Goal: Transaction & Acquisition: Subscribe to service/newsletter

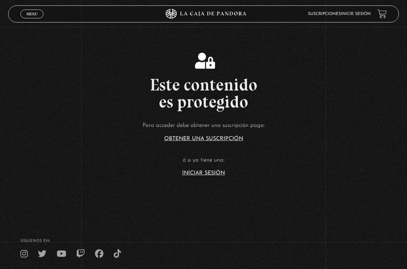
click at [205, 169] on article "Para acceder debe obtener una suscripción paga: Obtener una suscripción ó si ya…" at bounding box center [203, 147] width 407 height 55
click at [209, 172] on link "Iniciar Sesión" at bounding box center [203, 172] width 43 height 5
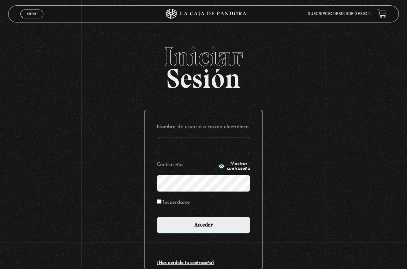
click at [197, 146] on input "Nombre de usuario o correo electrónico" at bounding box center [204, 145] width 94 height 17
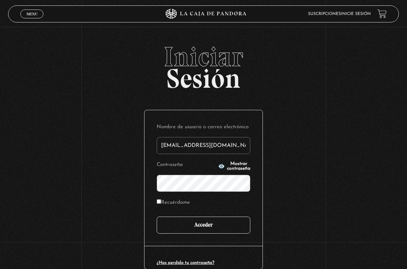
type input "maricruzalvarez@gmail.com"
click at [208, 227] on input "Acceder" at bounding box center [204, 224] width 94 height 17
